Goal: Check status: Check status

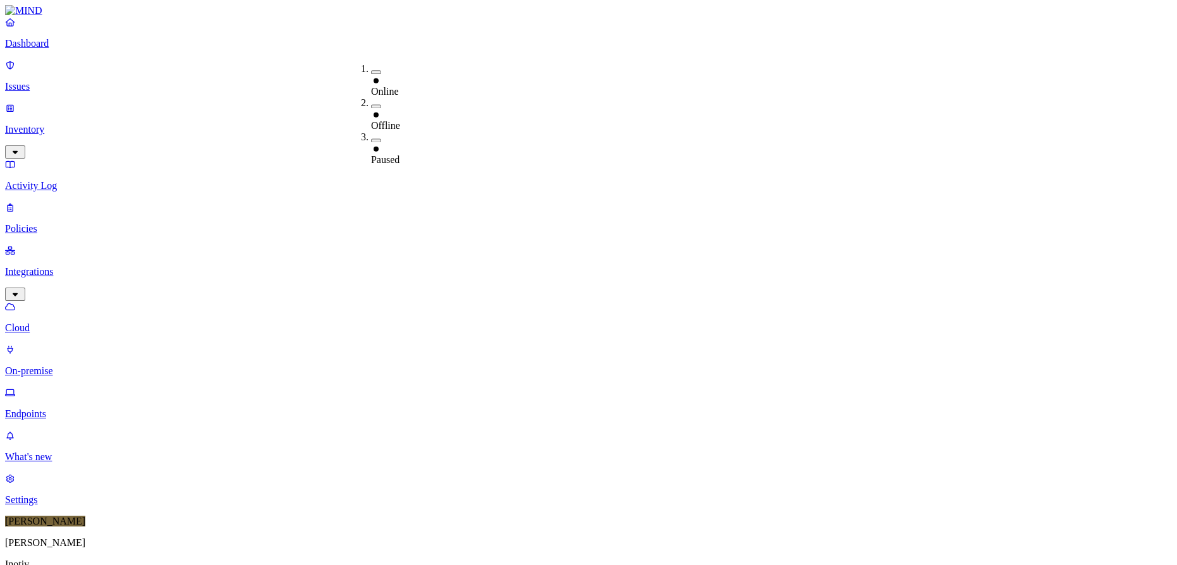
click at [371, 75] on div "Online" at bounding box center [371, 86] width 0 height 23
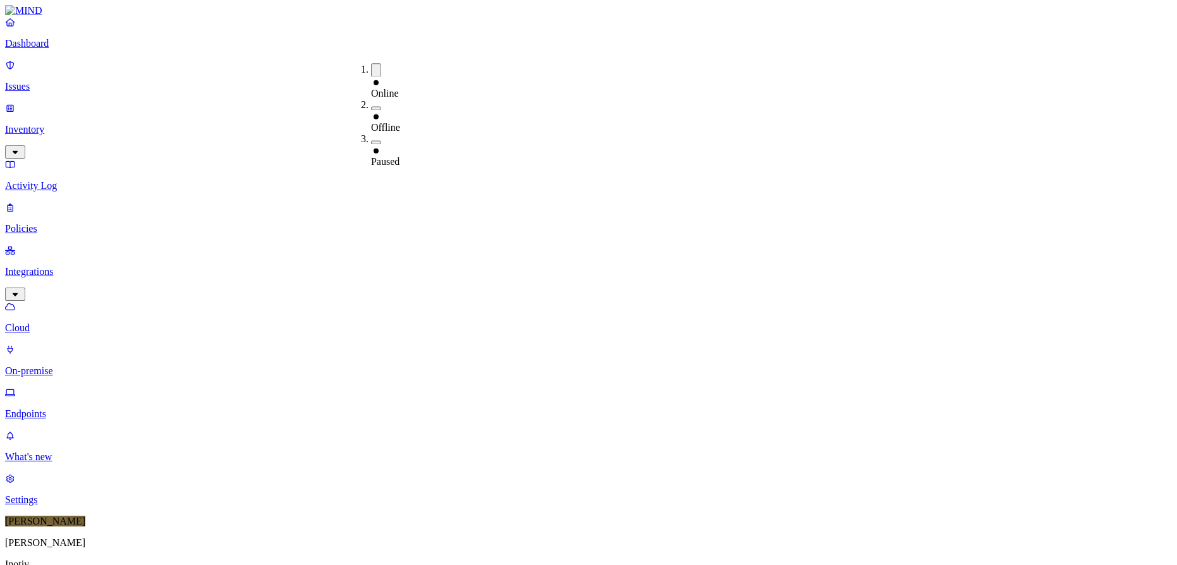
click at [371, 76] on div "Online" at bounding box center [371, 87] width 0 height 23
